Goal: Task Accomplishment & Management: Manage account settings

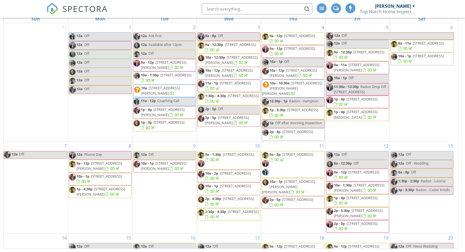
scroll to position [197, 0]
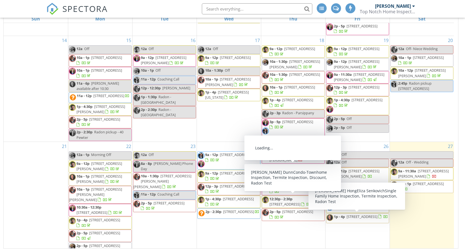
click at [294, 170] on span "16 S Washington Valley Rd , Long Valley 07853" at bounding box center [293, 170] width 46 height 10
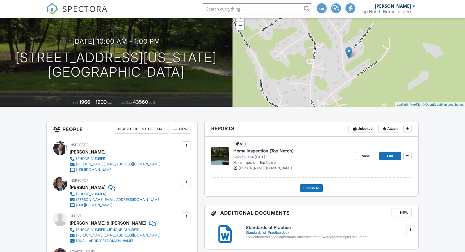
scroll to position [58, 0]
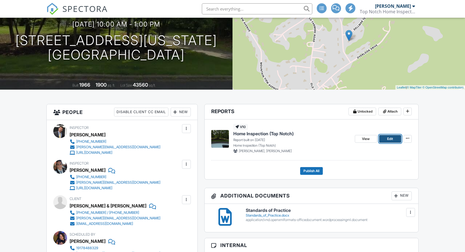
click at [388, 138] on span "Edit" at bounding box center [390, 139] width 6 height 6
